Goal: Task Accomplishment & Management: Manage account settings

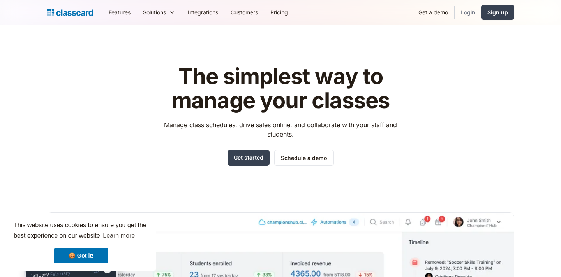
click at [467, 12] on link "Login" at bounding box center [468, 13] width 26 height 18
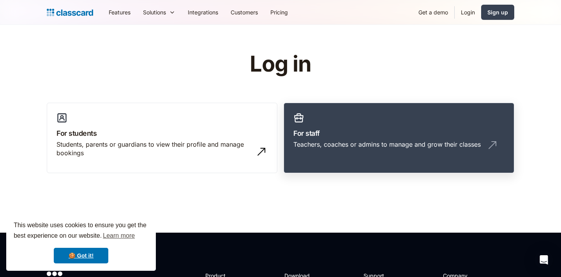
click at [346, 131] on h3 "For staff" at bounding box center [398, 133] width 211 height 11
